Goal: Find specific page/section: Find specific page/section

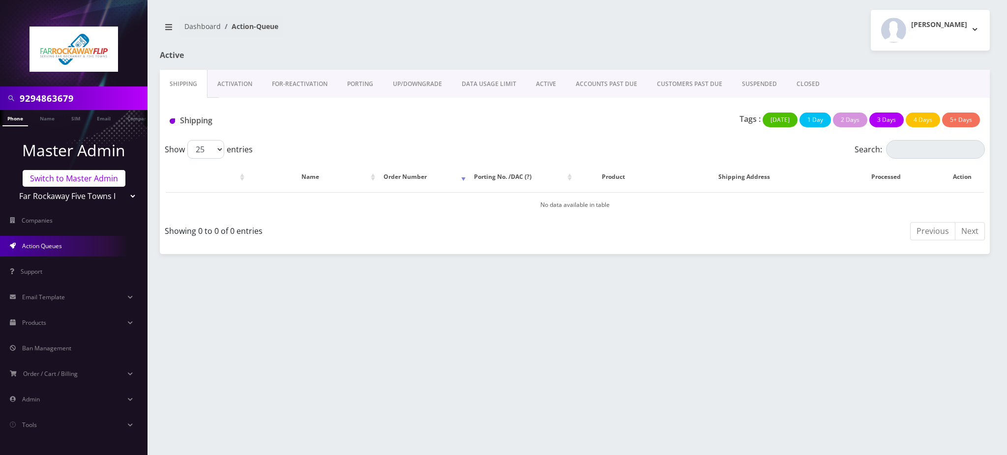
click at [89, 183] on link "Switch to Master Admin" at bounding box center [74, 178] width 103 height 17
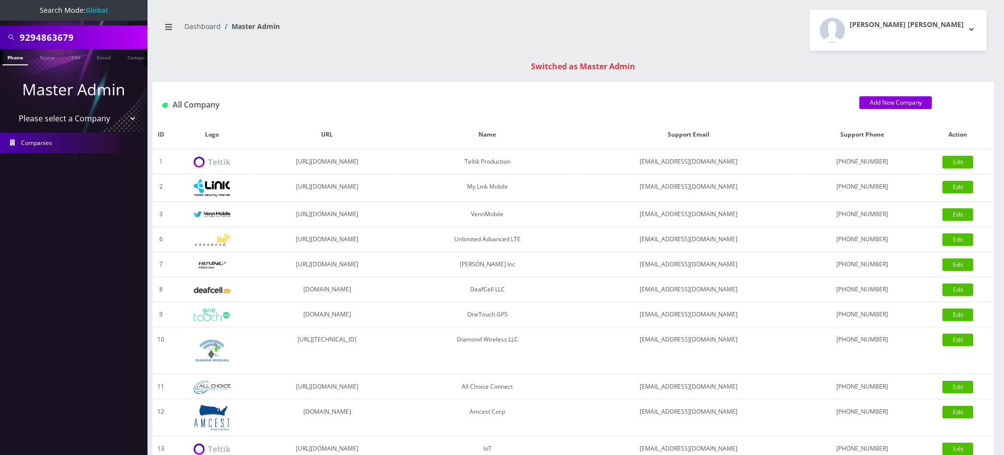
drag, startPoint x: 92, startPoint y: 37, endPoint x: 0, endPoint y: -4, distance: 101.4
click at [0, 0] on html "Search Mode: Global 9294863679 Phone Name SIM Email Company Customer Master Adm…" at bounding box center [502, 349] width 1004 height 699
click at [710, 40] on div "[PERSON_NAME] [PERSON_NAME] Logout" at bounding box center [783, 30] width 421 height 41
click at [413, 39] on nav "Dashboard Master Admin" at bounding box center [363, 30] width 406 height 28
click at [59, 37] on input "text" at bounding box center [82, 37] width 125 height 19
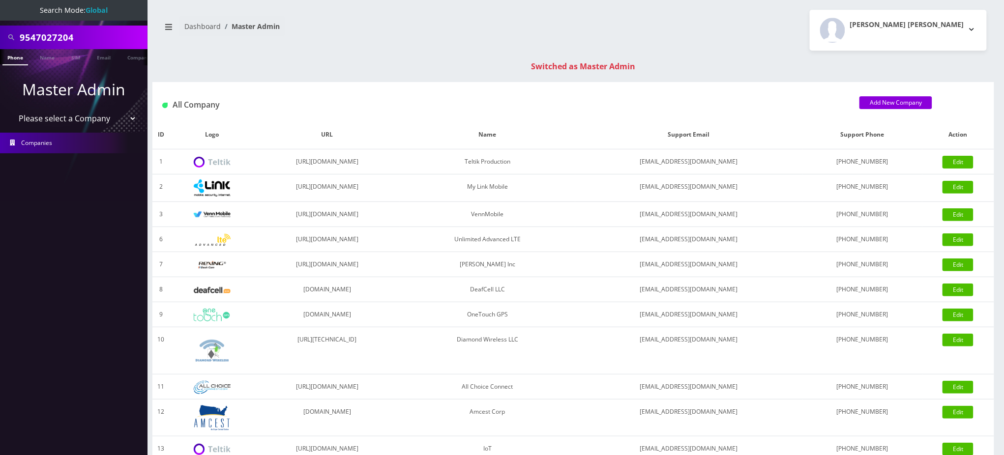
type input "9547027204"
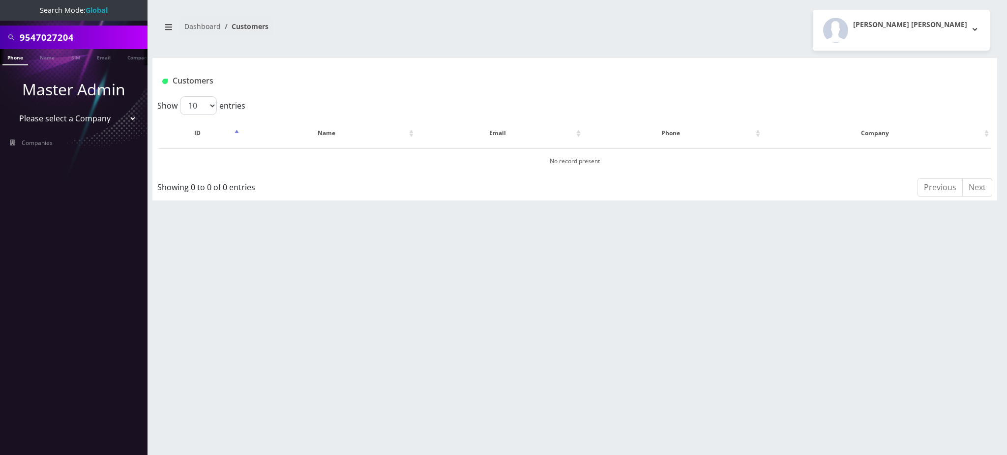
click at [14, 61] on link "Phone" at bounding box center [15, 57] width 26 height 16
click at [52, 34] on input "9547027204" at bounding box center [82, 37] width 125 height 19
click at [53, 34] on input "9547027204" at bounding box center [82, 37] width 125 height 19
